Goal: Check status: Check status

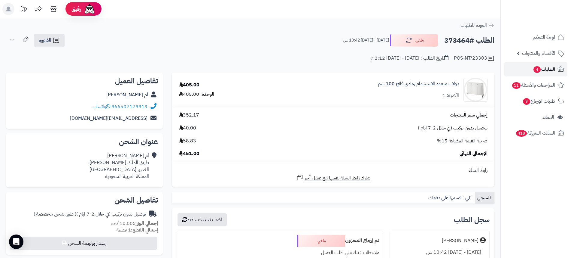
click at [541, 66] on span "الطلبات 4" at bounding box center [544, 69] width 22 height 8
click at [543, 69] on span "الطلبات 4" at bounding box center [544, 69] width 22 height 8
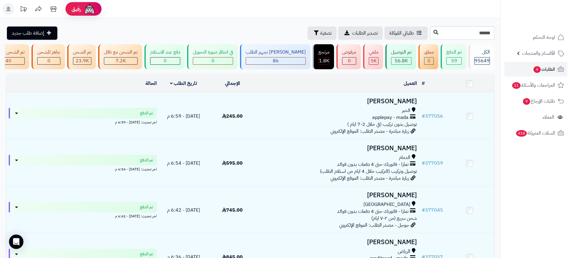
type input "******"
click at [434, 33] on icon at bounding box center [436, 32] width 5 height 5
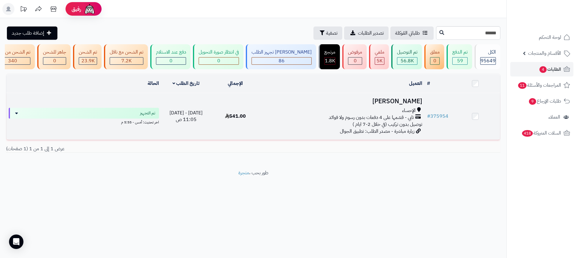
click at [407, 112] on span "الإحساء" at bounding box center [409, 110] width 14 height 7
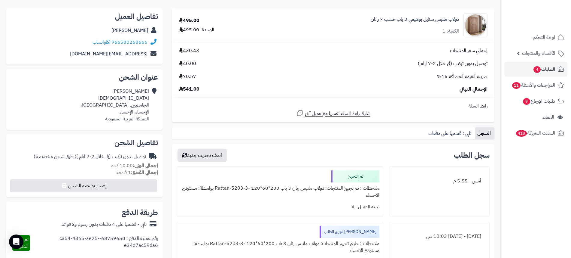
scroll to position [75, 0]
